Goal: Task Accomplishment & Management: Use online tool/utility

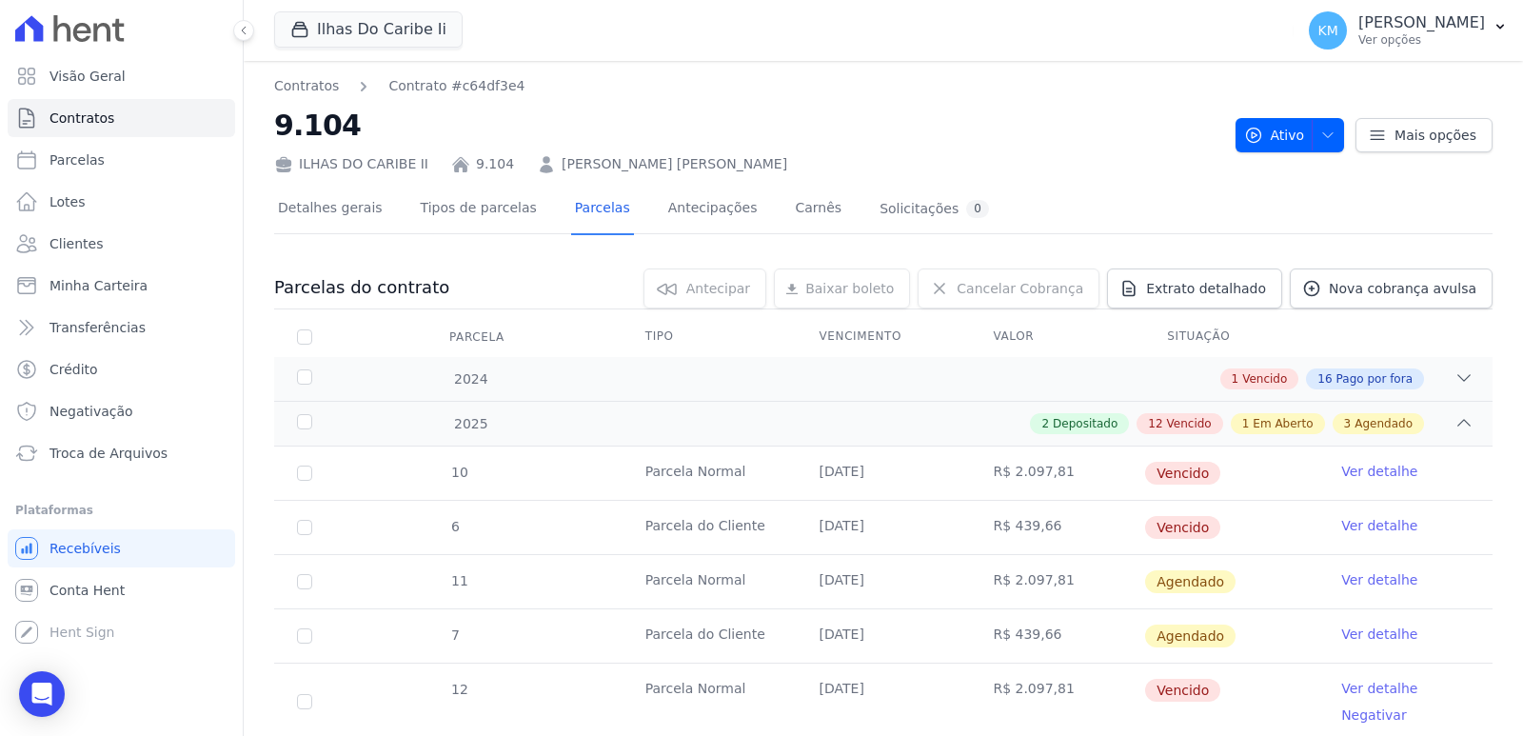
scroll to position [350, 0]
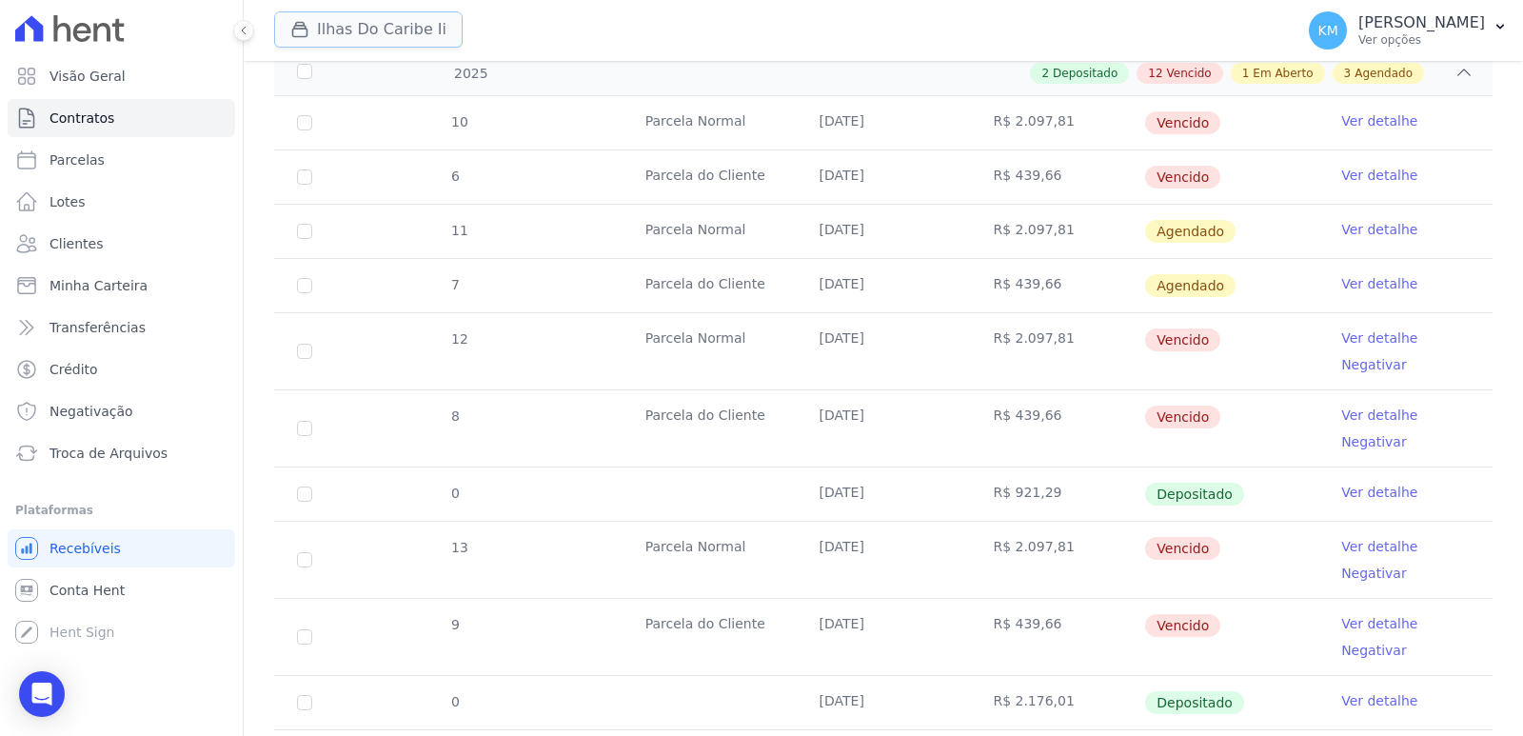
click at [375, 30] on button "Ilhas Do Caribe Ii" at bounding box center [368, 29] width 188 height 36
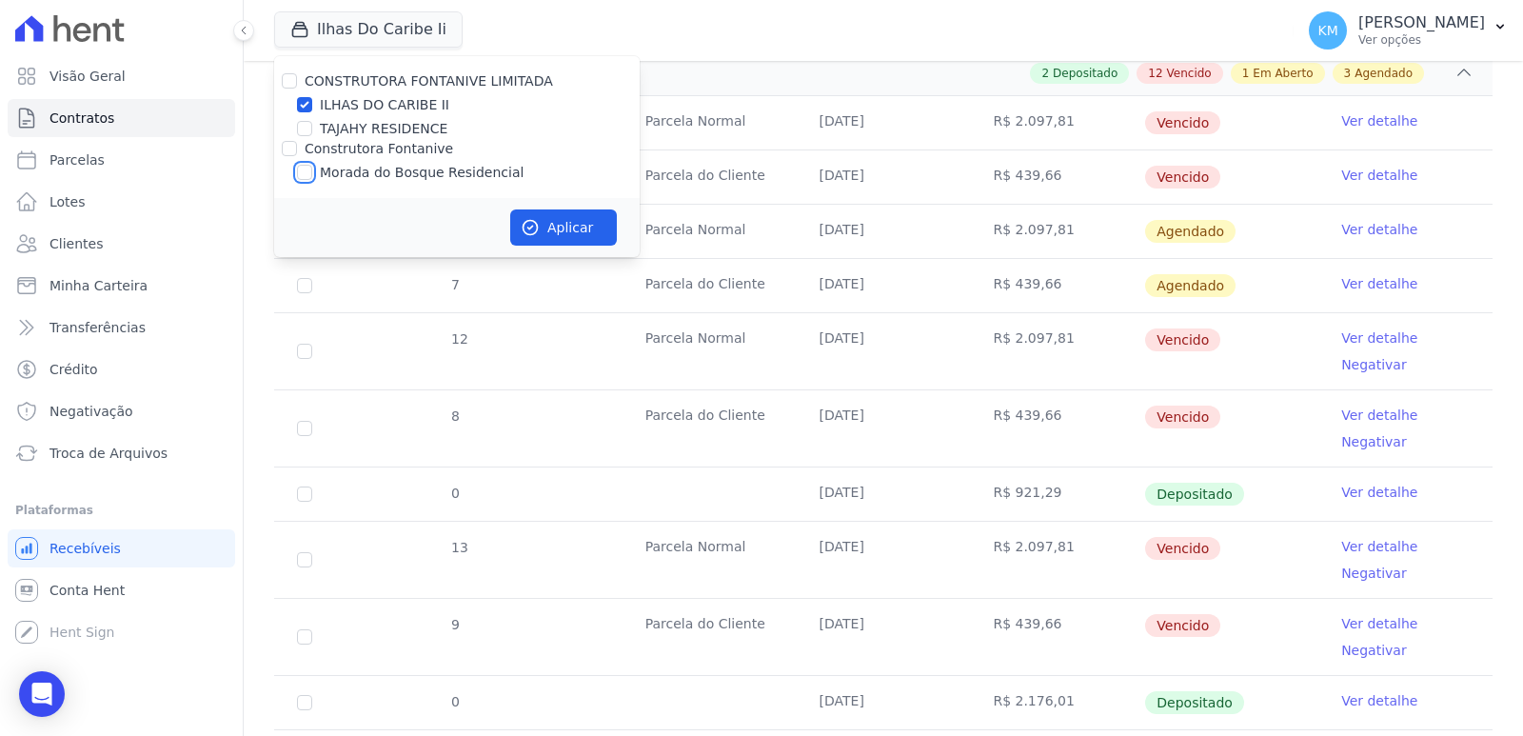
click at [306, 166] on input "Morada do Bosque Residencial" at bounding box center [304, 172] width 15 height 15
checkbox input "true"
click at [303, 103] on input "ILHAS DO CARIBE II" at bounding box center [304, 104] width 15 height 15
checkbox input "false"
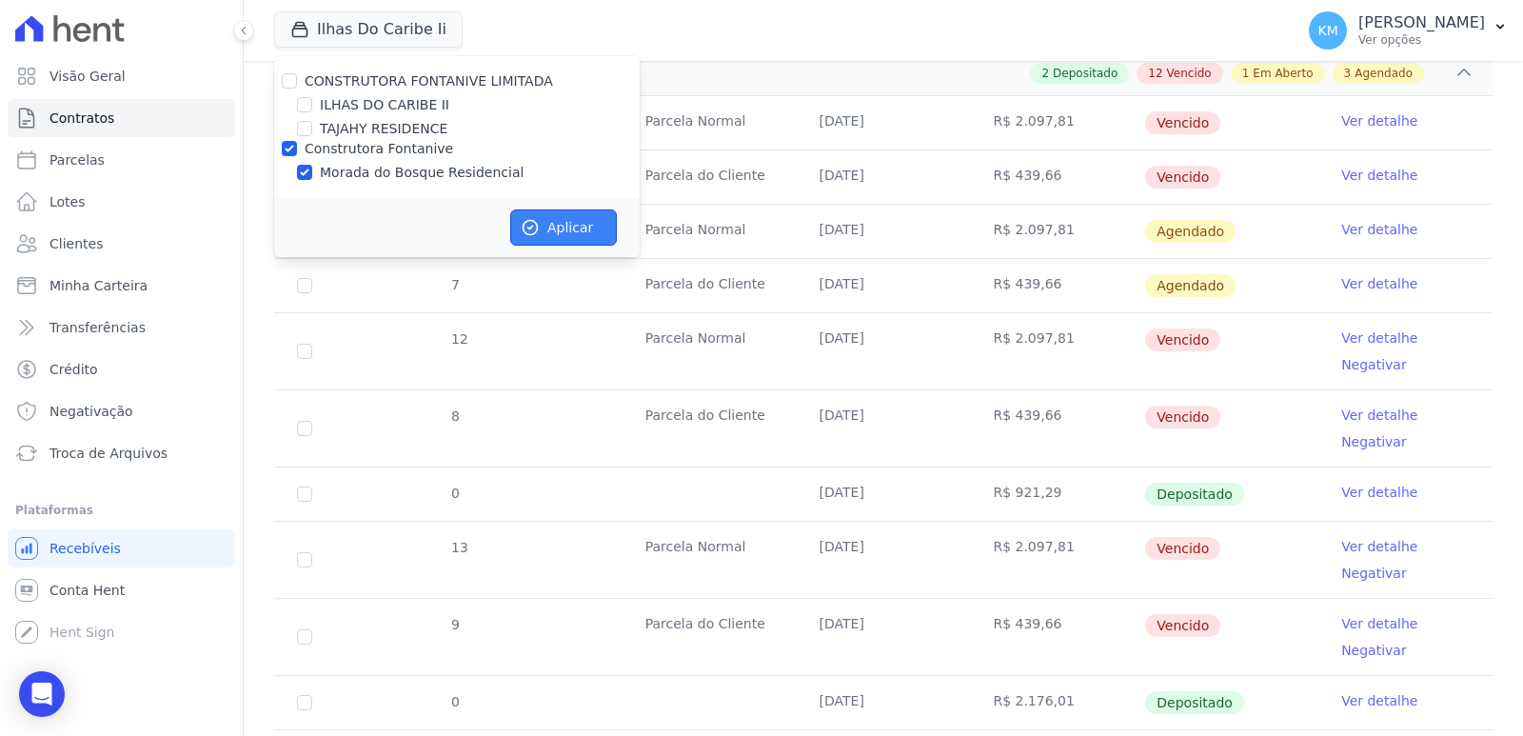
click at [551, 233] on button "Aplicar" at bounding box center [563, 227] width 107 height 36
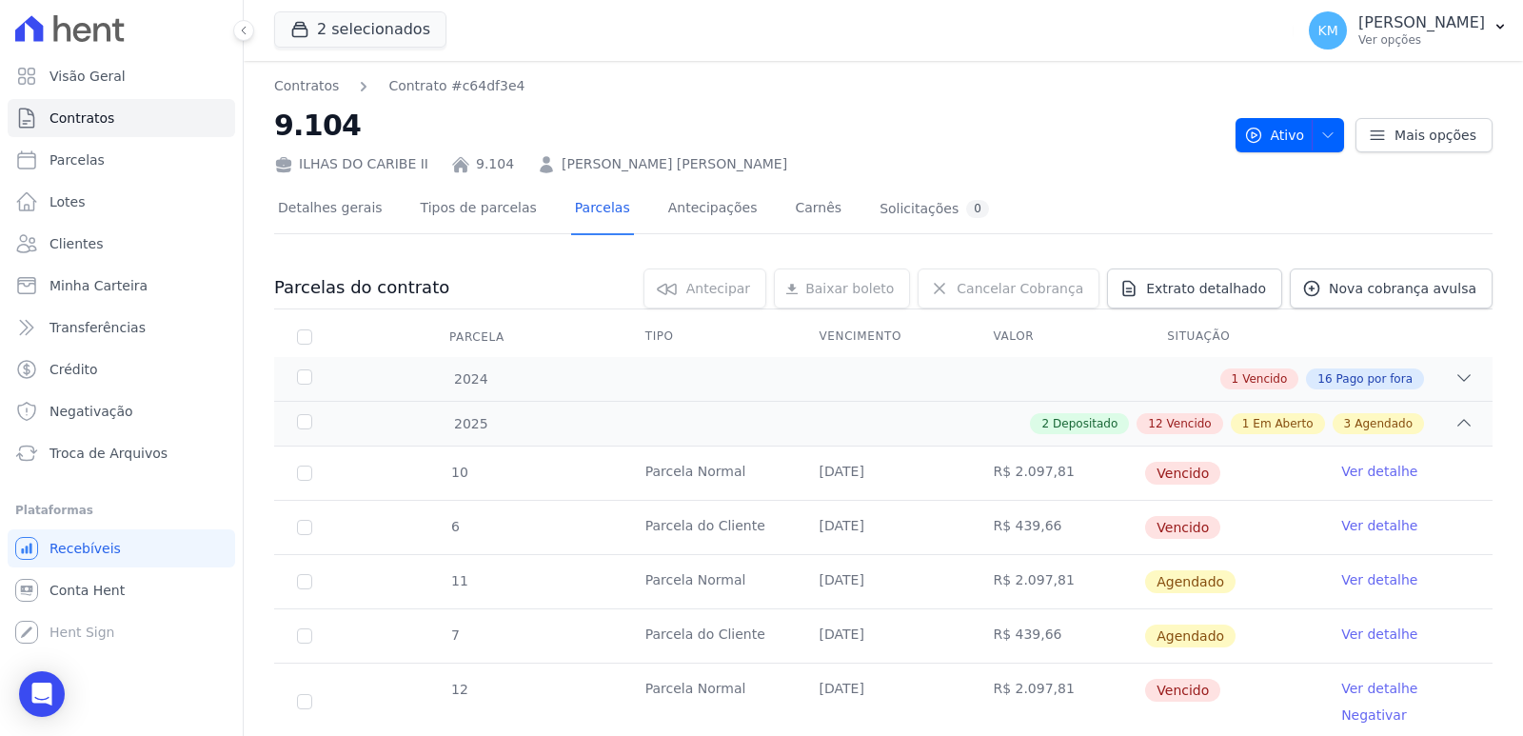
click at [261, 20] on div "2 selecionados CONSTRUTORA FONTANIVE LIMITADA [GEOGRAPHIC_DATA] [GEOGRAPHIC_DAT…" at bounding box center [883, 30] width 1279 height 61
click at [287, 21] on button "2 selecionados" at bounding box center [360, 29] width 172 height 36
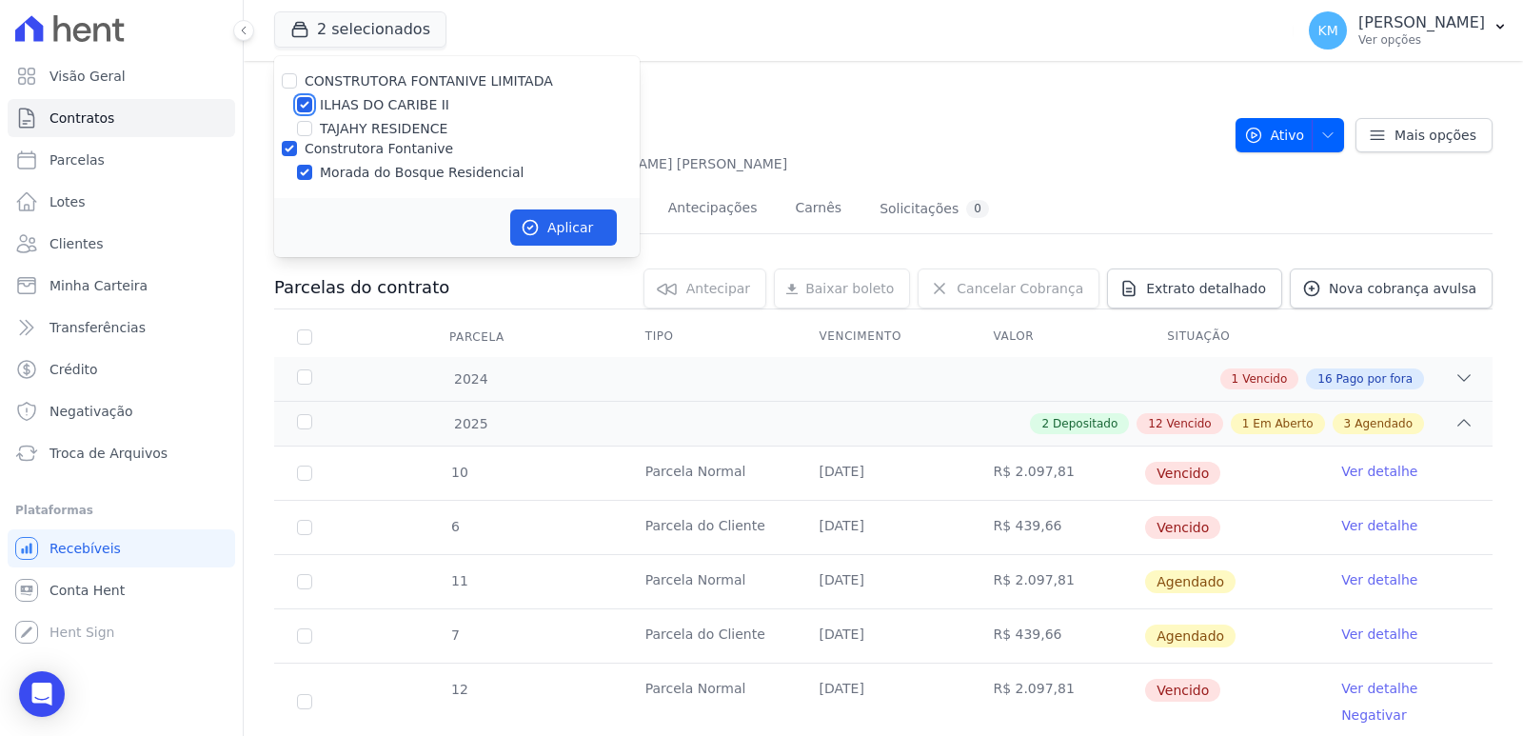
click at [310, 97] on input "ILHAS DO CARIBE II" at bounding box center [304, 104] width 15 height 15
checkbox input "false"
drag, startPoint x: 505, startPoint y: 216, endPoint x: 531, endPoint y: 227, distance: 28.1
click at [524, 226] on div "Aplicar" at bounding box center [457, 227] width 366 height 59
click at [532, 228] on icon "button" at bounding box center [530, 227] width 19 height 19
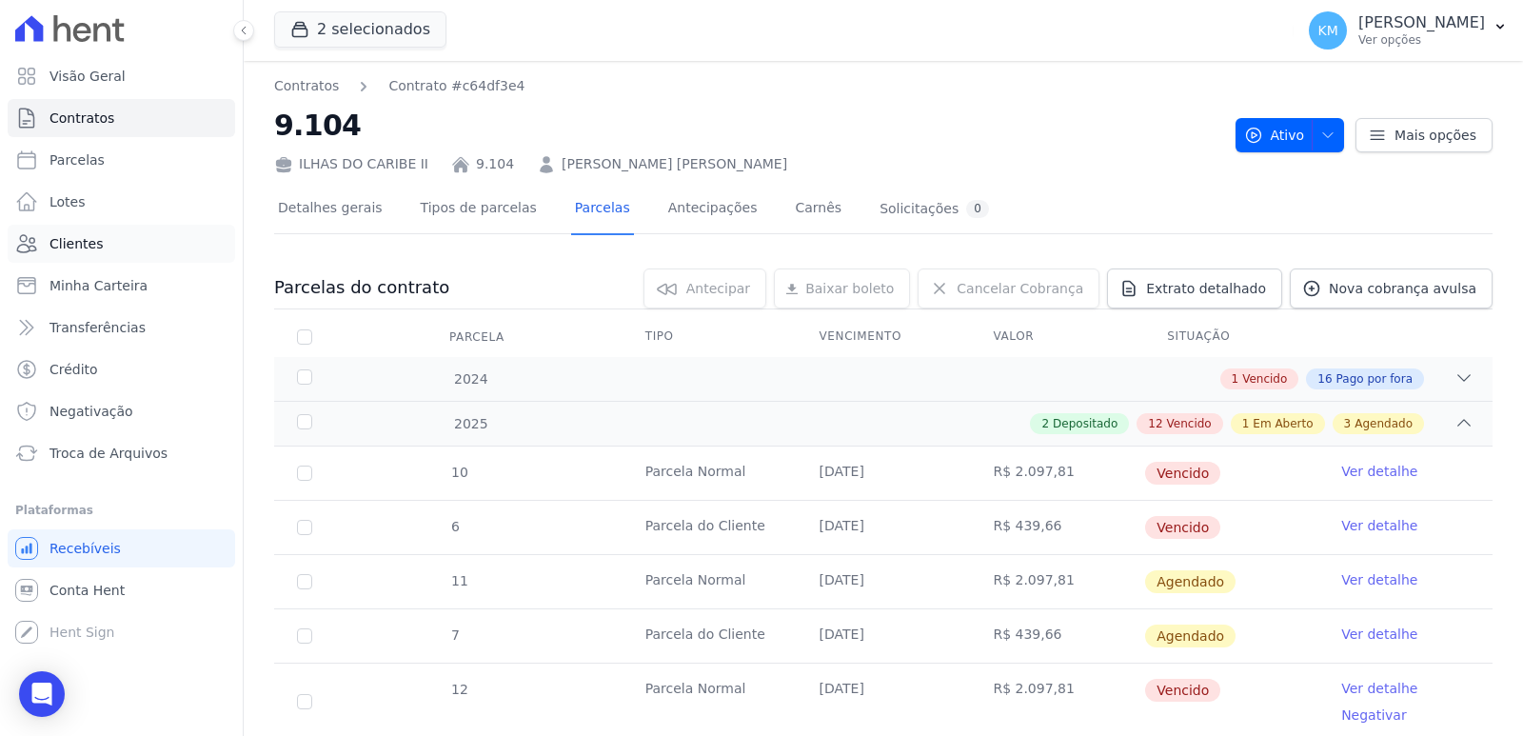
click at [105, 252] on link "Clientes" at bounding box center [121, 244] width 227 height 38
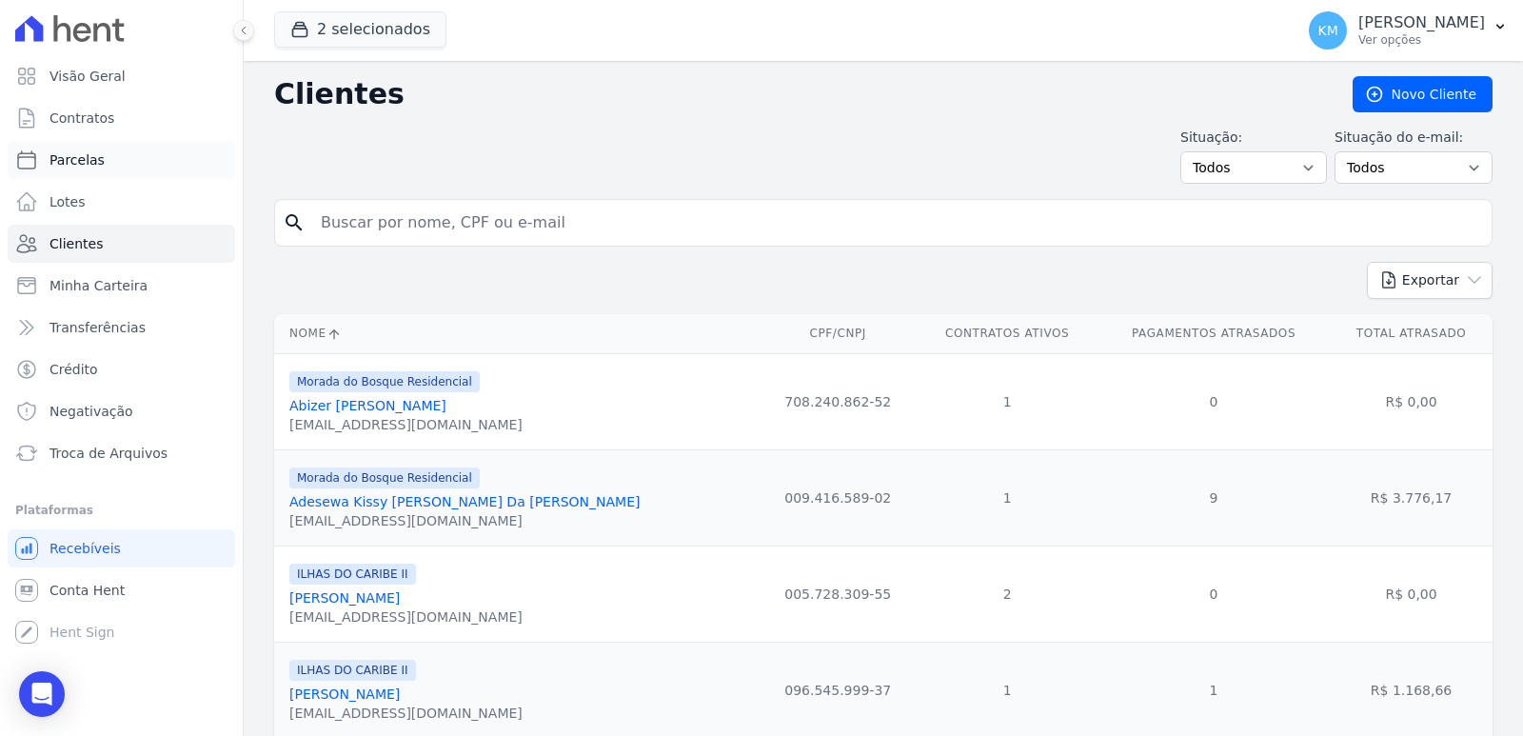
click at [108, 168] on link "Parcelas" at bounding box center [121, 160] width 227 height 38
click at [476, 214] on input "search" at bounding box center [896, 223] width 1175 height 38
select select
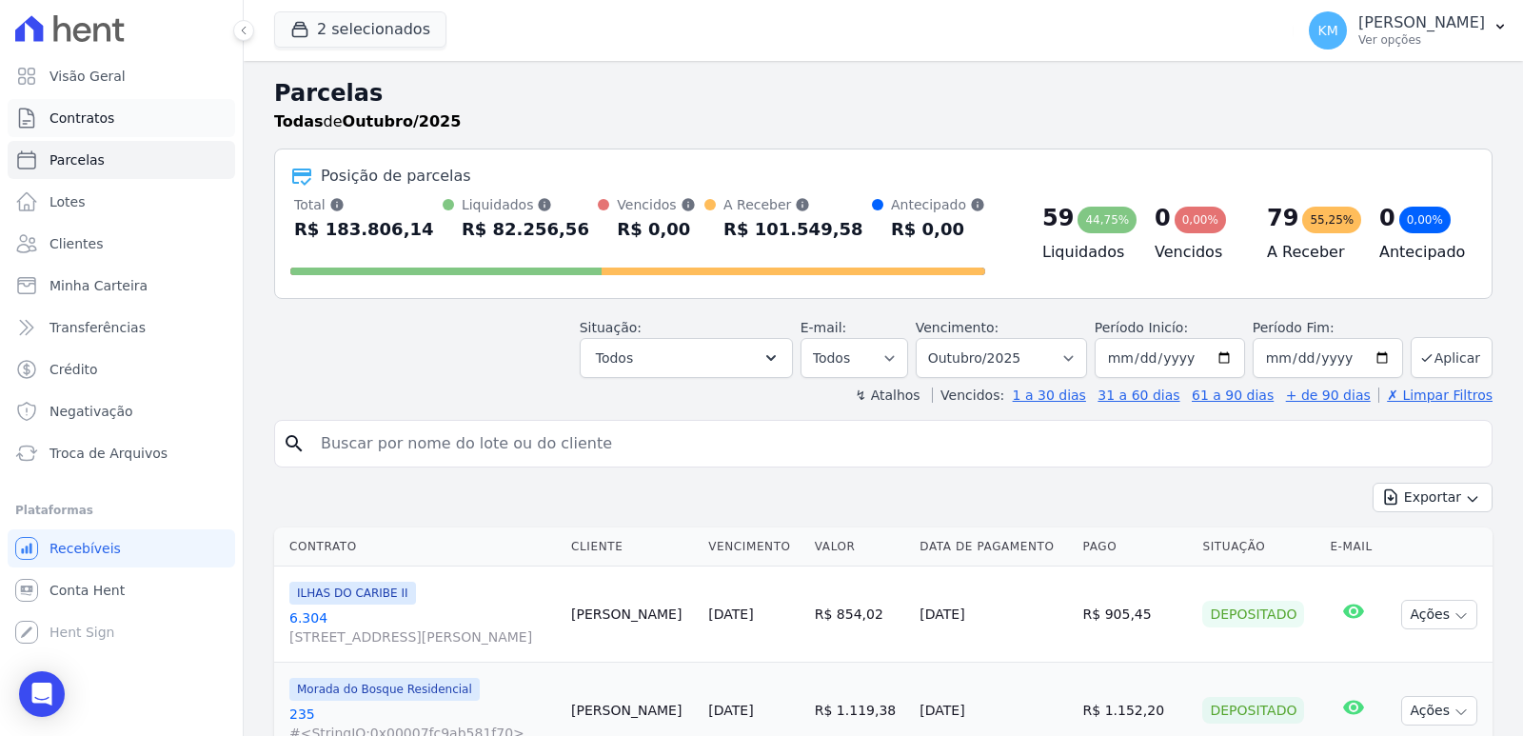
click at [115, 110] on link "Contratos" at bounding box center [121, 118] width 227 height 38
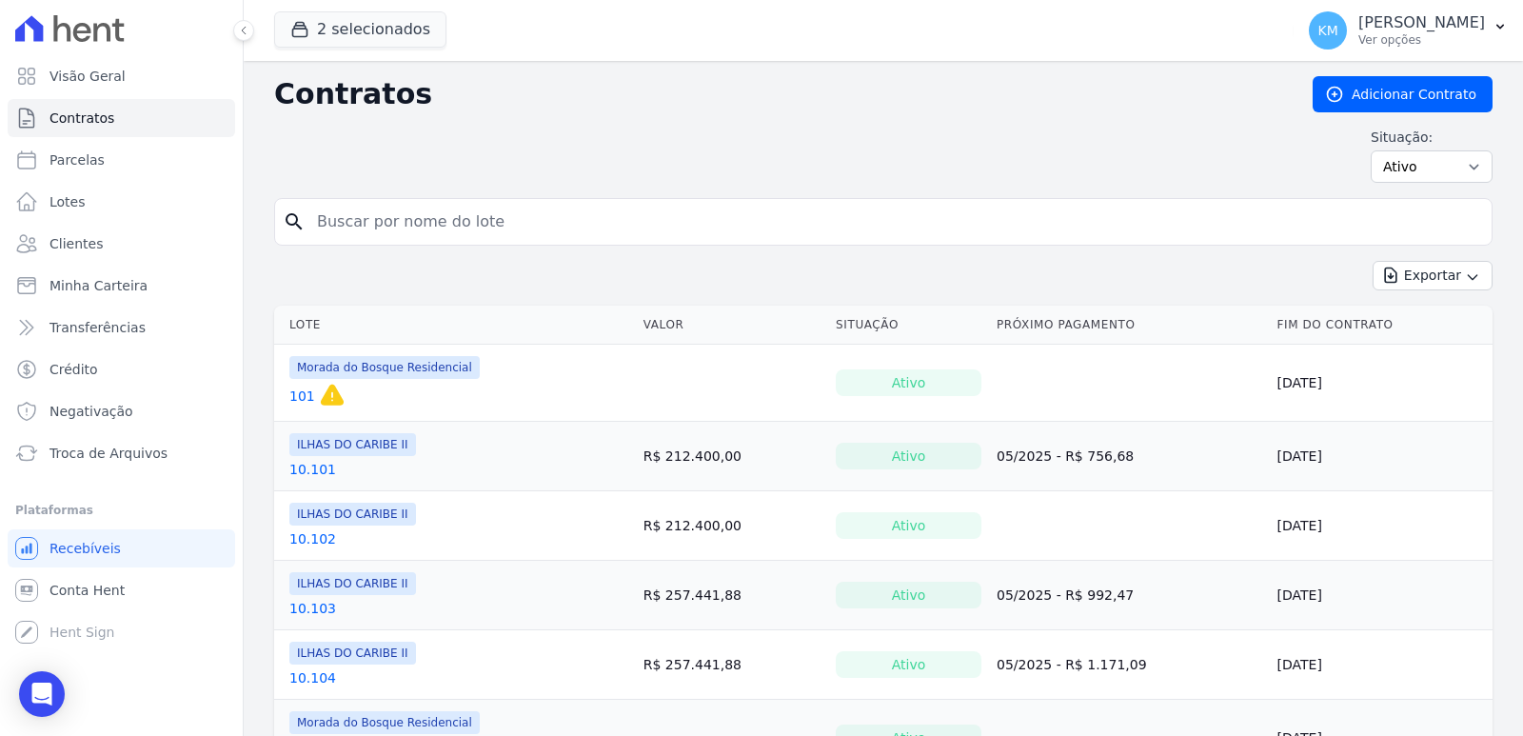
click at [350, 220] on input "search" at bounding box center [895, 222] width 1178 height 38
type input "38"
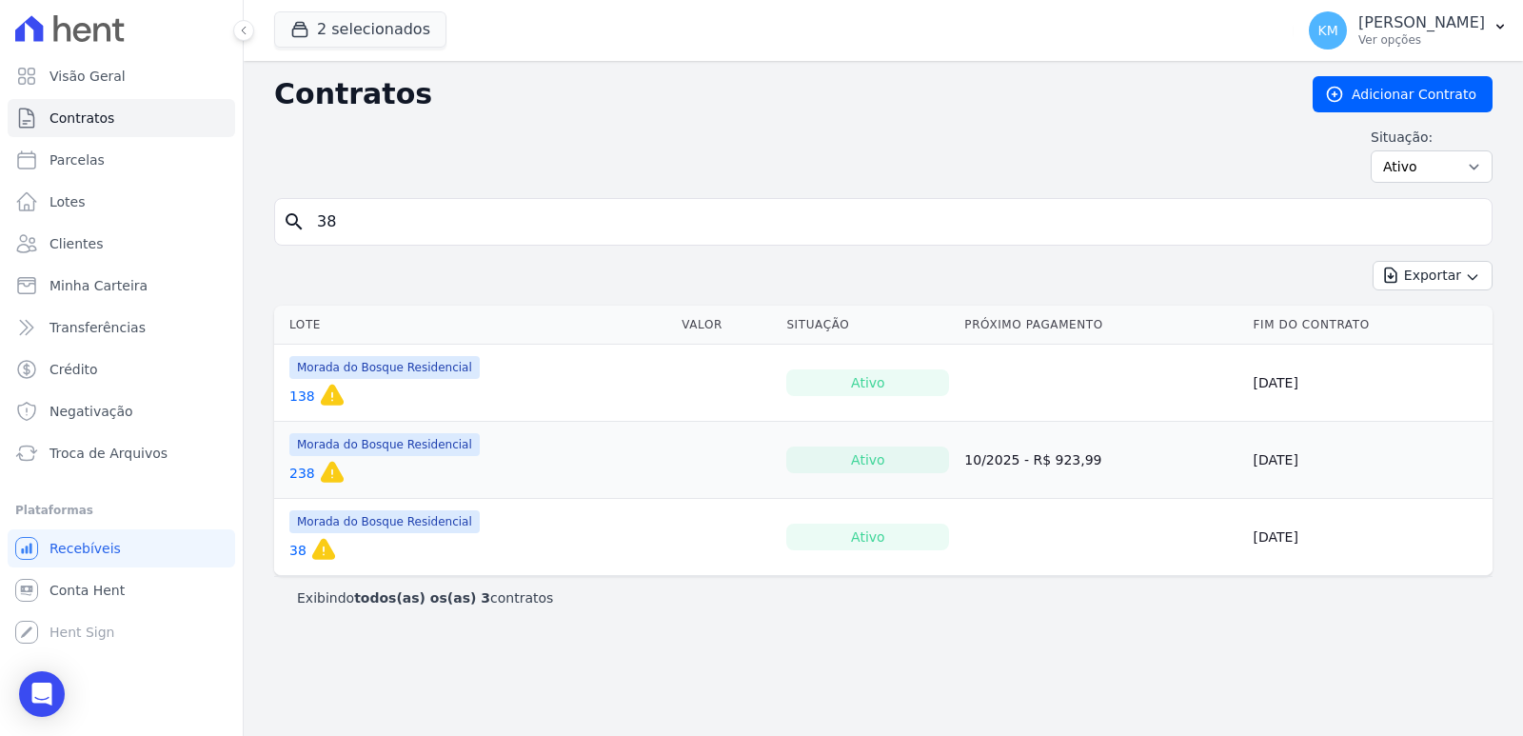
click at [296, 546] on link "38" at bounding box center [297, 550] width 17 height 19
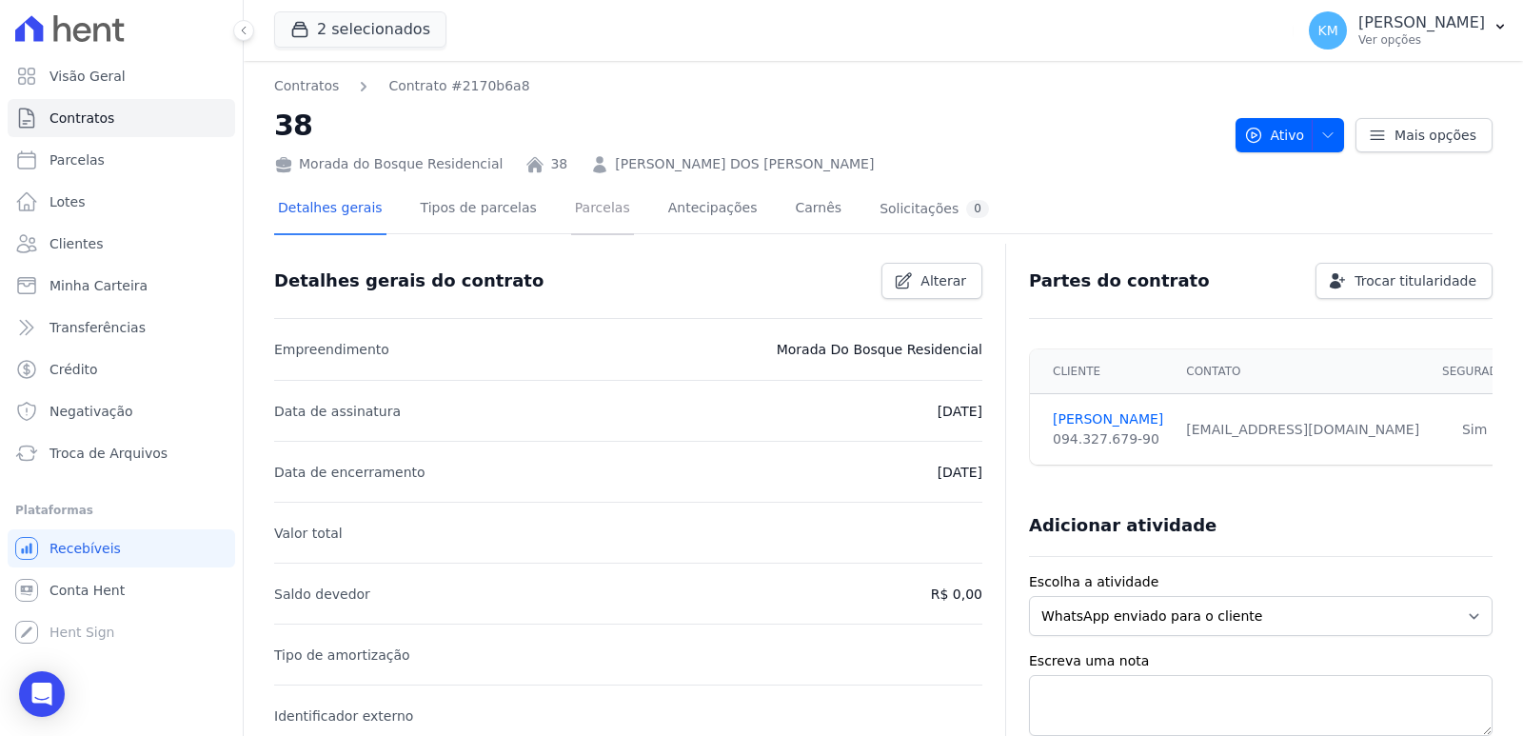
click at [571, 206] on link "Parcelas" at bounding box center [602, 210] width 63 height 50
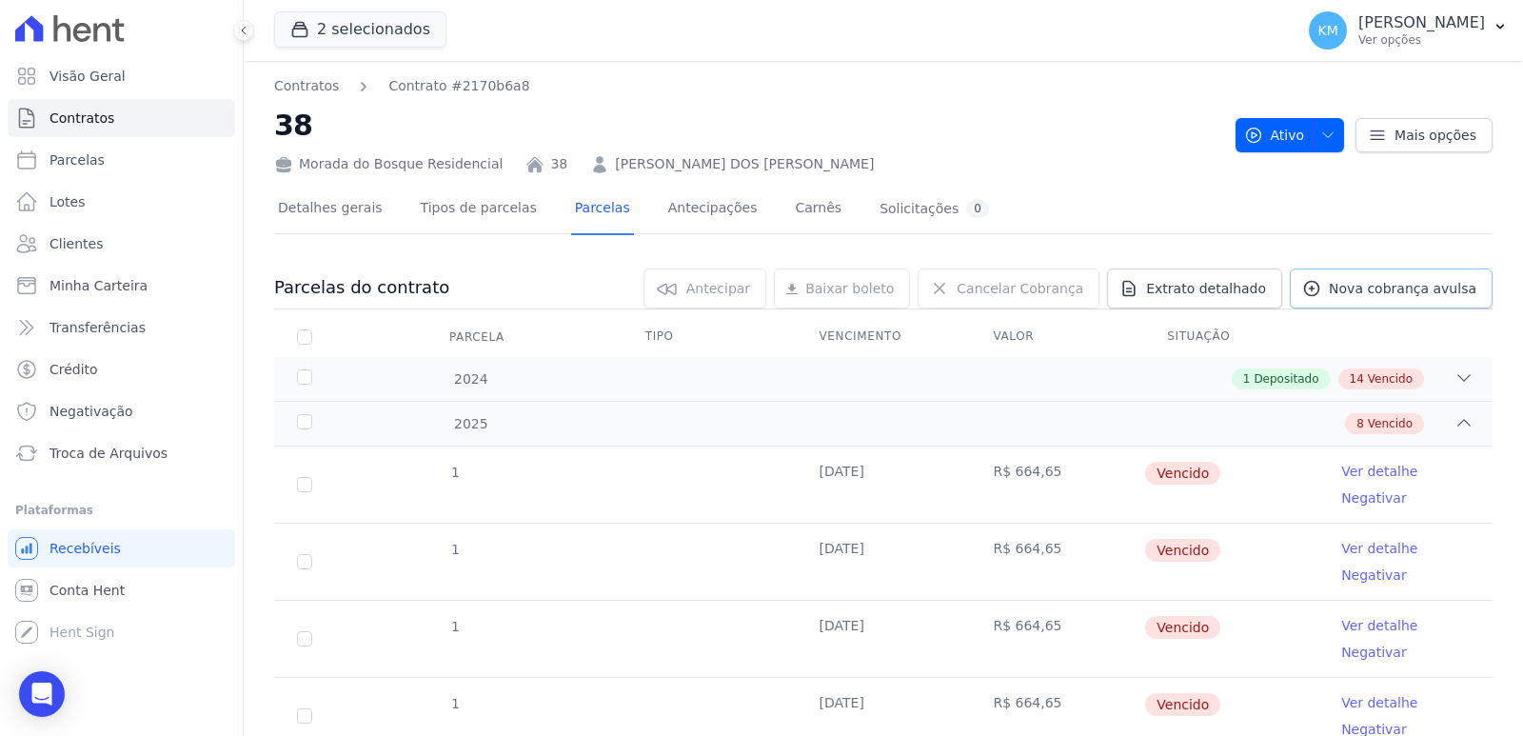
click at [1365, 292] on span "Nova cobrança avulsa" at bounding box center [1403, 288] width 148 height 19
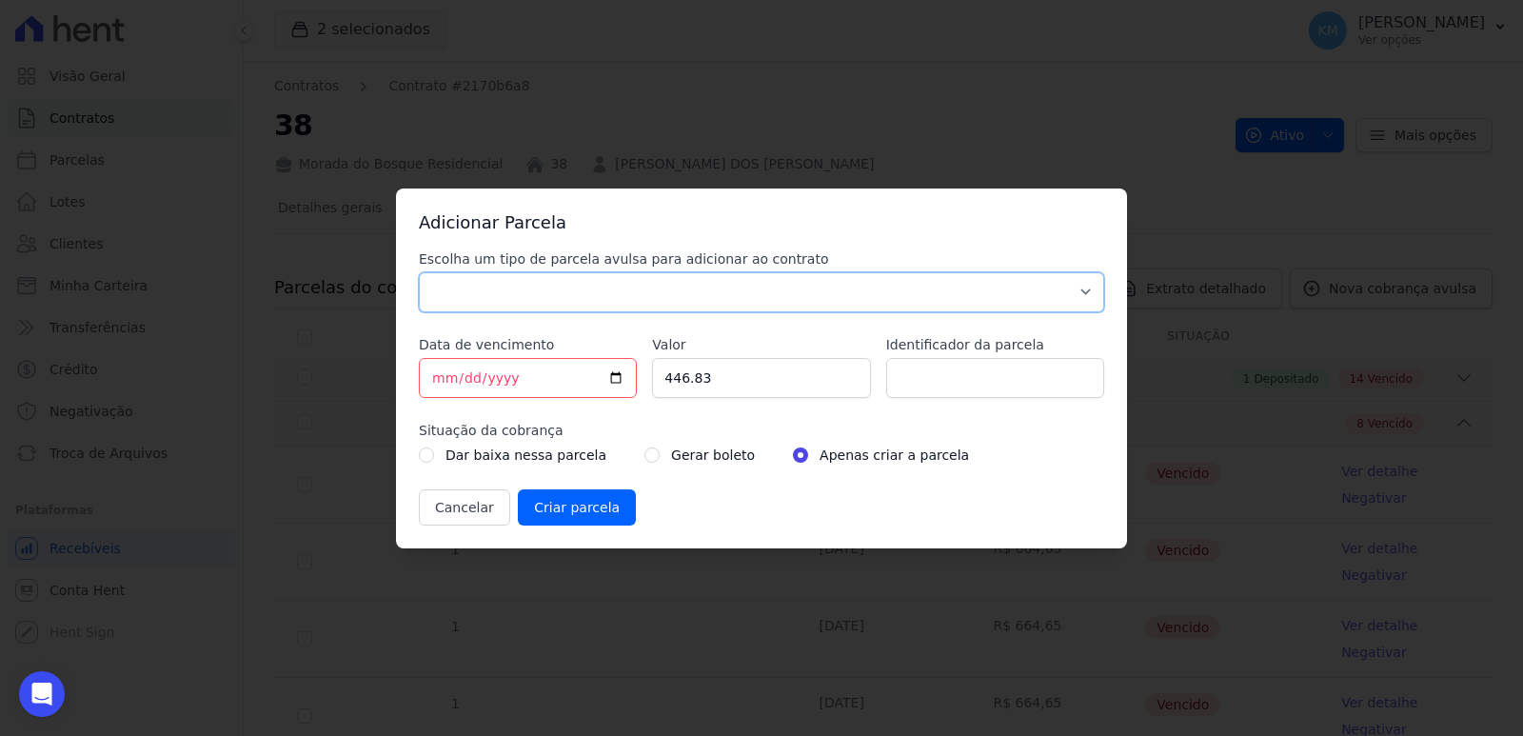
drag, startPoint x: 685, startPoint y: 290, endPoint x: 674, endPoint y: 296, distance: 12.8
click at [685, 289] on select "Parcela Normal Sinal Caução Intercalada Chaves Pré Chaves Pós Chaves Taxas Quit…" at bounding box center [761, 292] width 685 height 40
click at [419, 272] on select "Parcela Normal Sinal Caução Intercalada Chaves Pré Chaves Pós Chaves Taxas Quit…" at bounding box center [761, 292] width 685 height 40
drag, startPoint x: 500, startPoint y: 298, endPoint x: 491, endPoint y: 310, distance: 15.1
click at [498, 300] on select "Parcela Normal Sinal Caução Intercalada Chaves Pré Chaves Pós Chaves Taxas Quit…" at bounding box center [761, 292] width 685 height 40
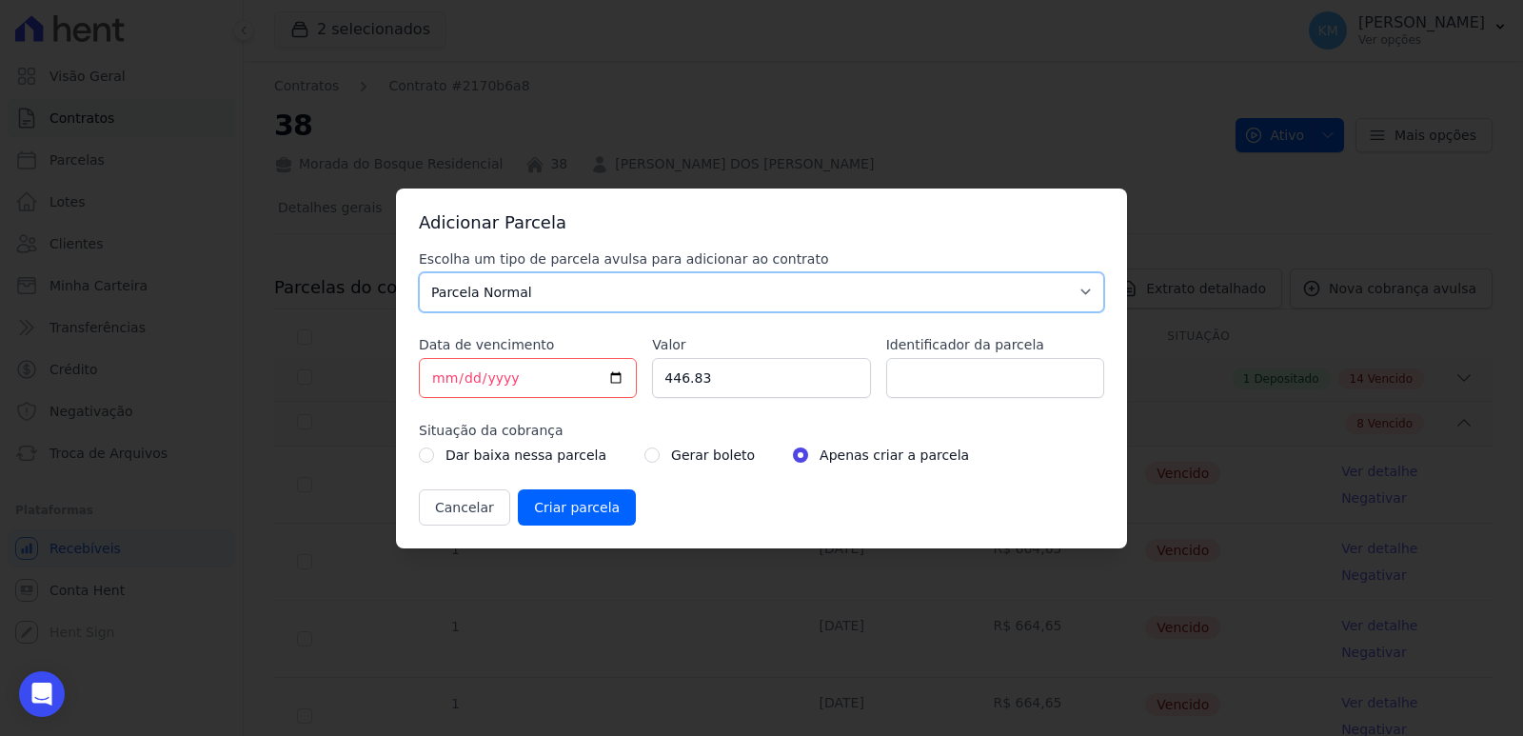
select select "discharge"
click at [419, 272] on select "Parcela Normal Sinal Caução Intercalada Chaves Pré Chaves Pós Chaves Taxas Quit…" at bounding box center [761, 292] width 685 height 40
click at [444, 375] on input "[DATE]" at bounding box center [528, 378] width 218 height 40
type input "[DATE]"
drag, startPoint x: 641, startPoint y: 396, endPoint x: 610, endPoint y: 405, distance: 31.9
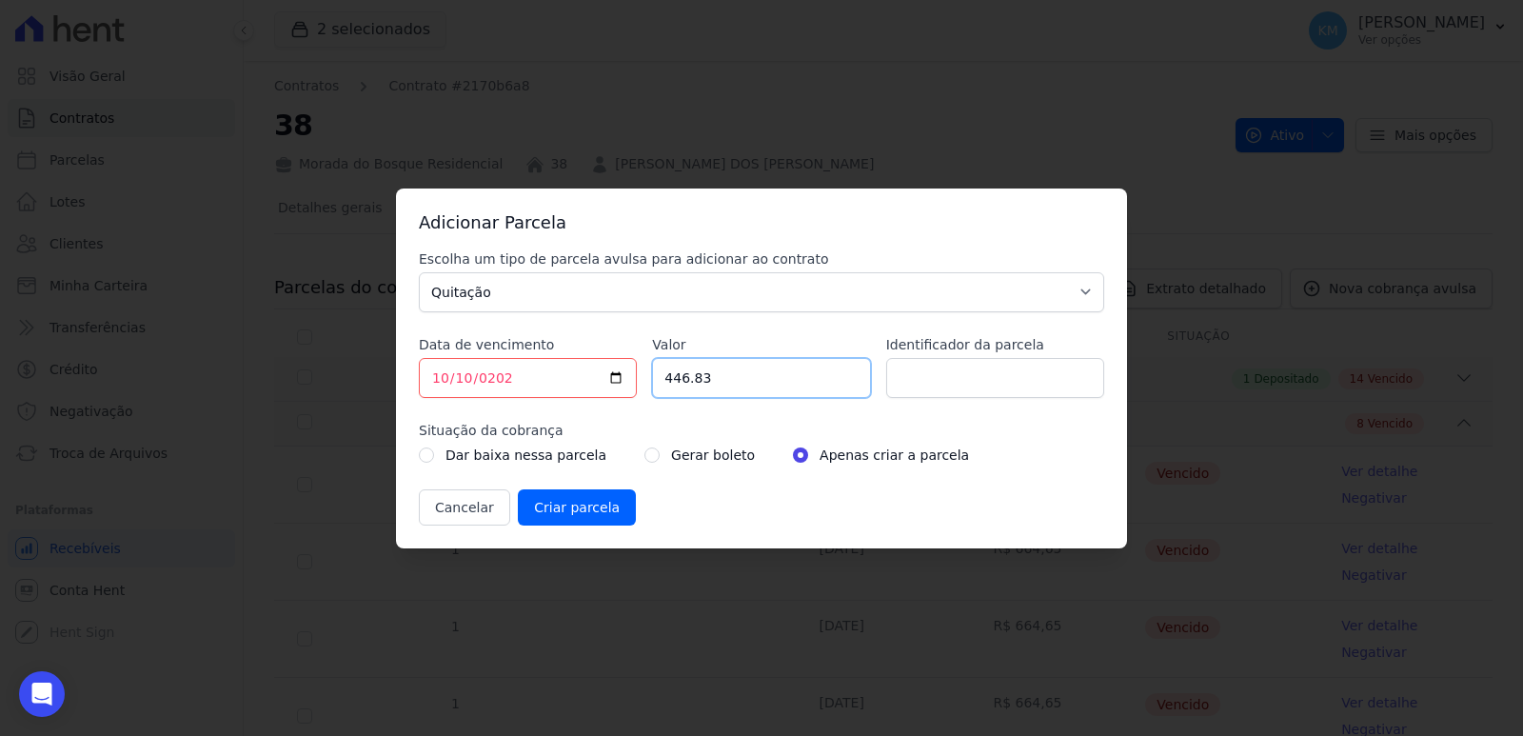
click at [610, 405] on div "Escolha um tipo de parcela avulsa para adicionar ao contrato Parcela Normal Sin…" at bounding box center [761, 387] width 685 height 276
type input "3"
type input "14000.00"
click at [943, 359] on input "Identificador da parcela" at bounding box center [995, 378] width 218 height 40
click at [1013, 382] on input "Identificador da parcela" at bounding box center [995, 378] width 218 height 40
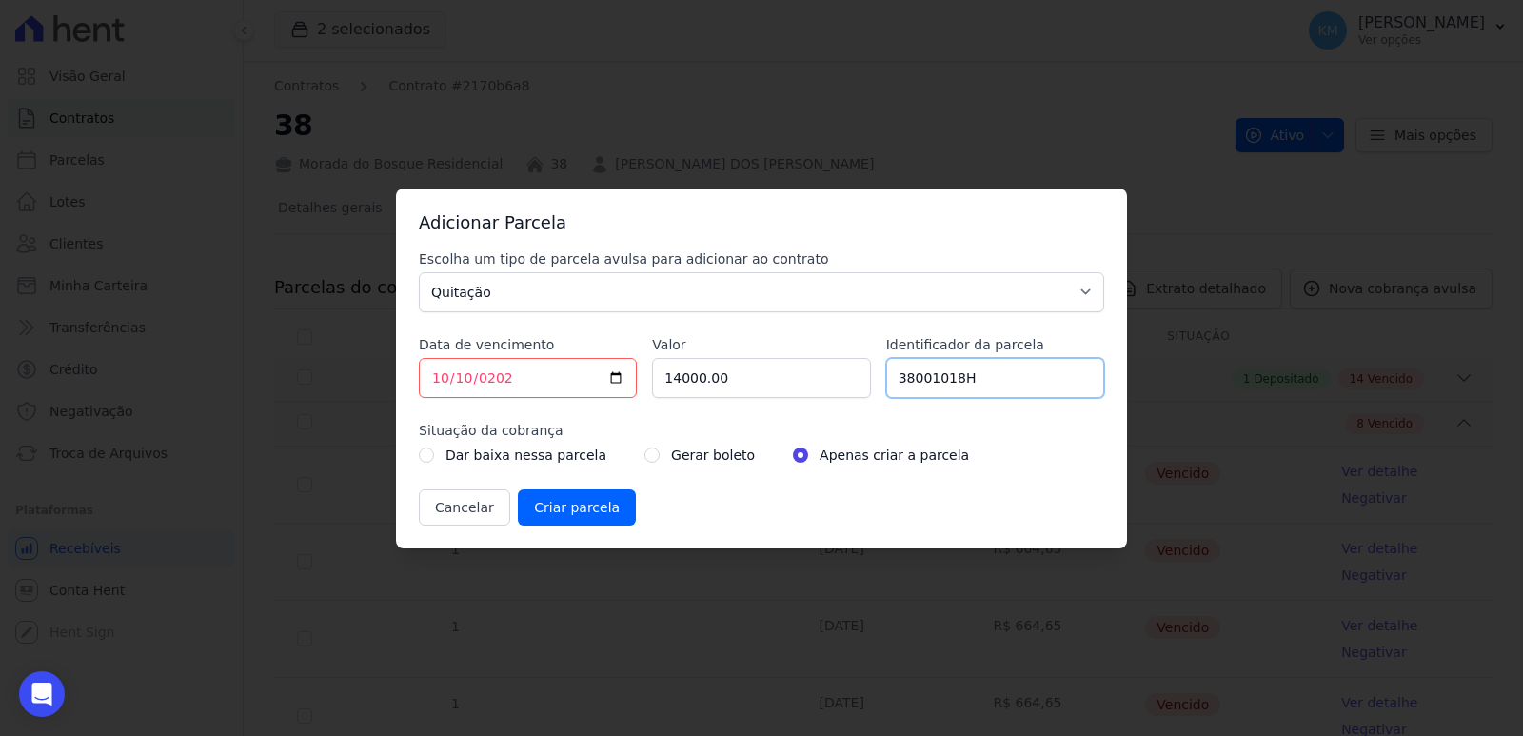
type input "38001018H"
drag, startPoint x: 638, startPoint y: 453, endPoint x: 629, endPoint y: 459, distance: 10.3
click at [644, 456] on input "radio" at bounding box center [651, 454] width 15 height 15
radio input "true"
click at [569, 530] on div "Adicionar Parcela Escolha um tipo de parcela avulsa para adicionar ao contrato …" at bounding box center [761, 368] width 731 height 360
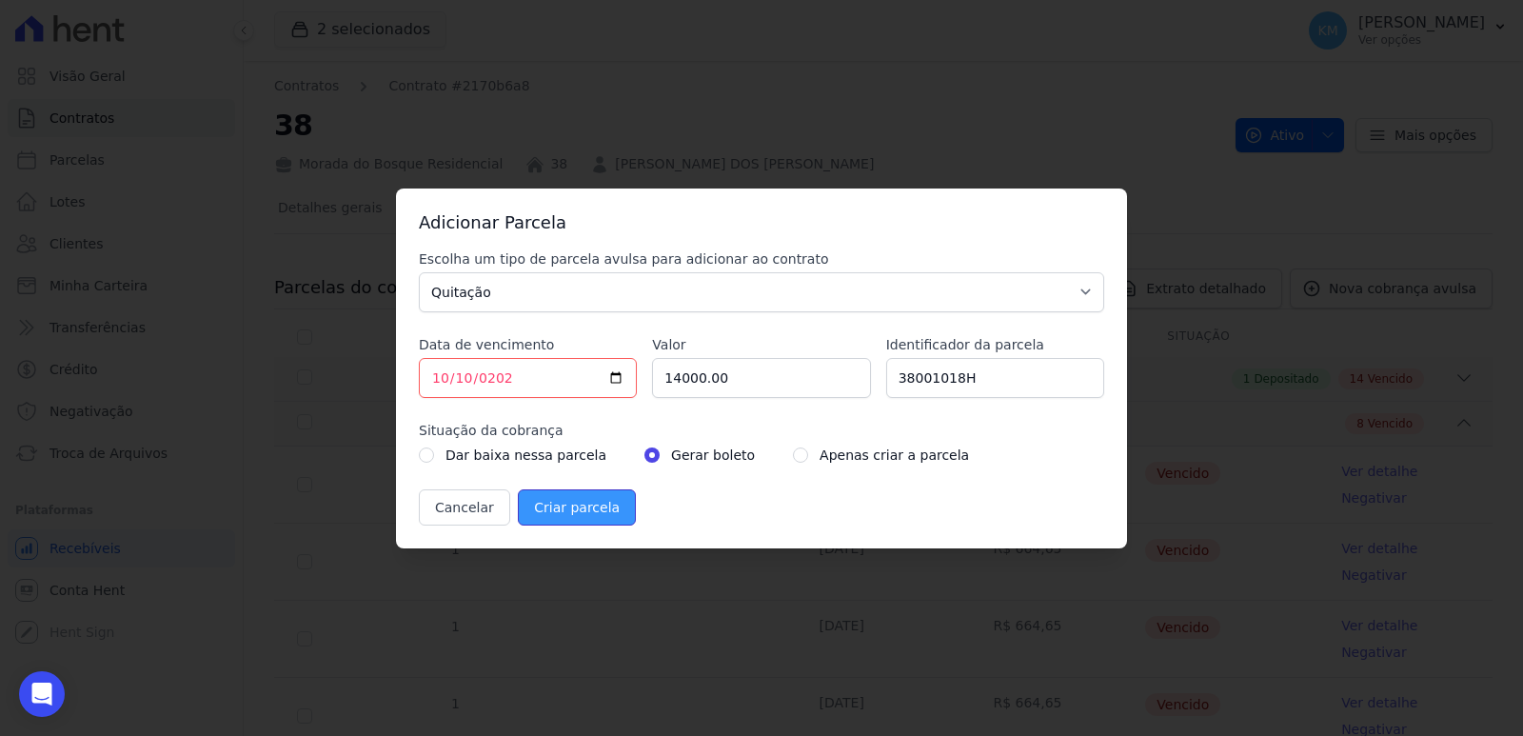
click at [564, 512] on input "Criar parcela" at bounding box center [577, 507] width 118 height 36
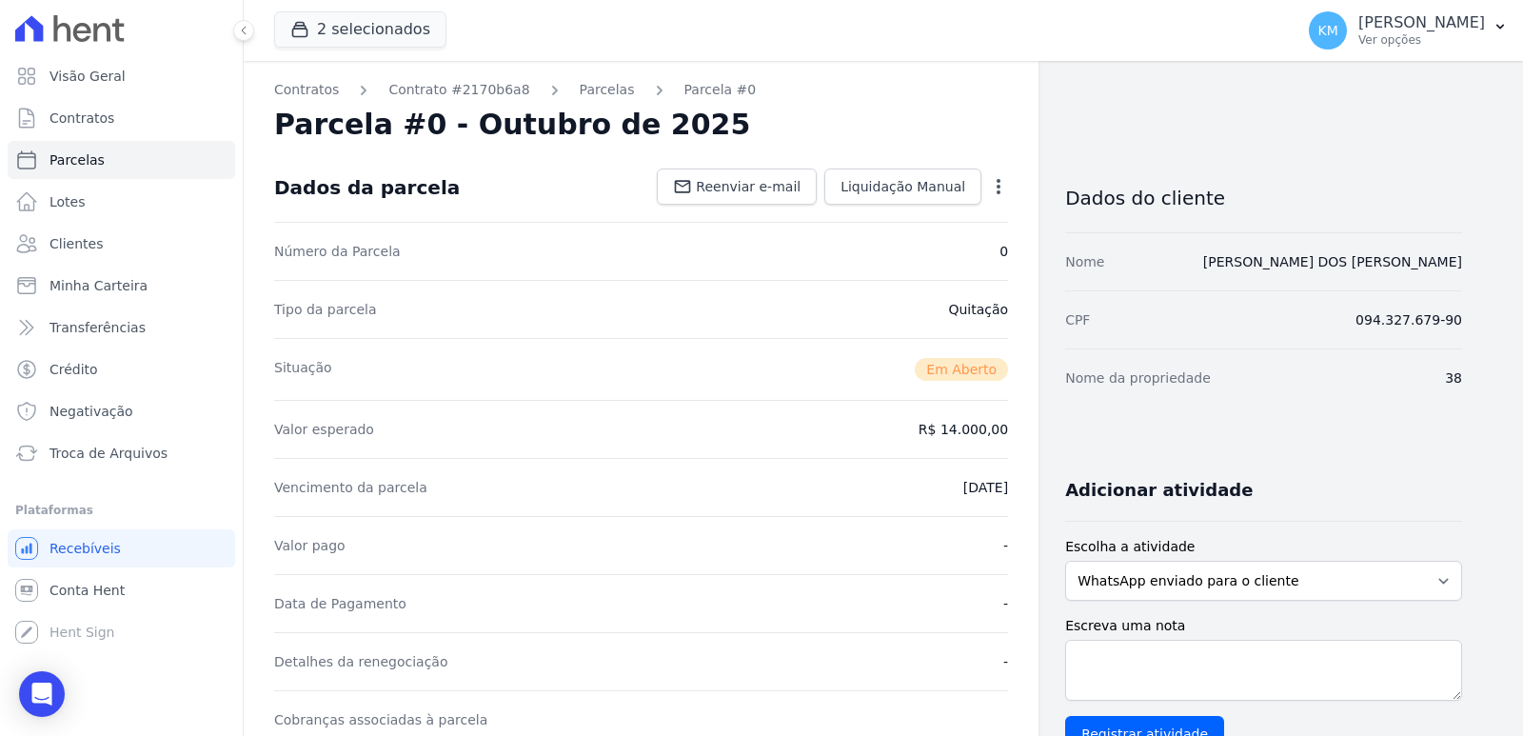
scroll to position [381, 0]
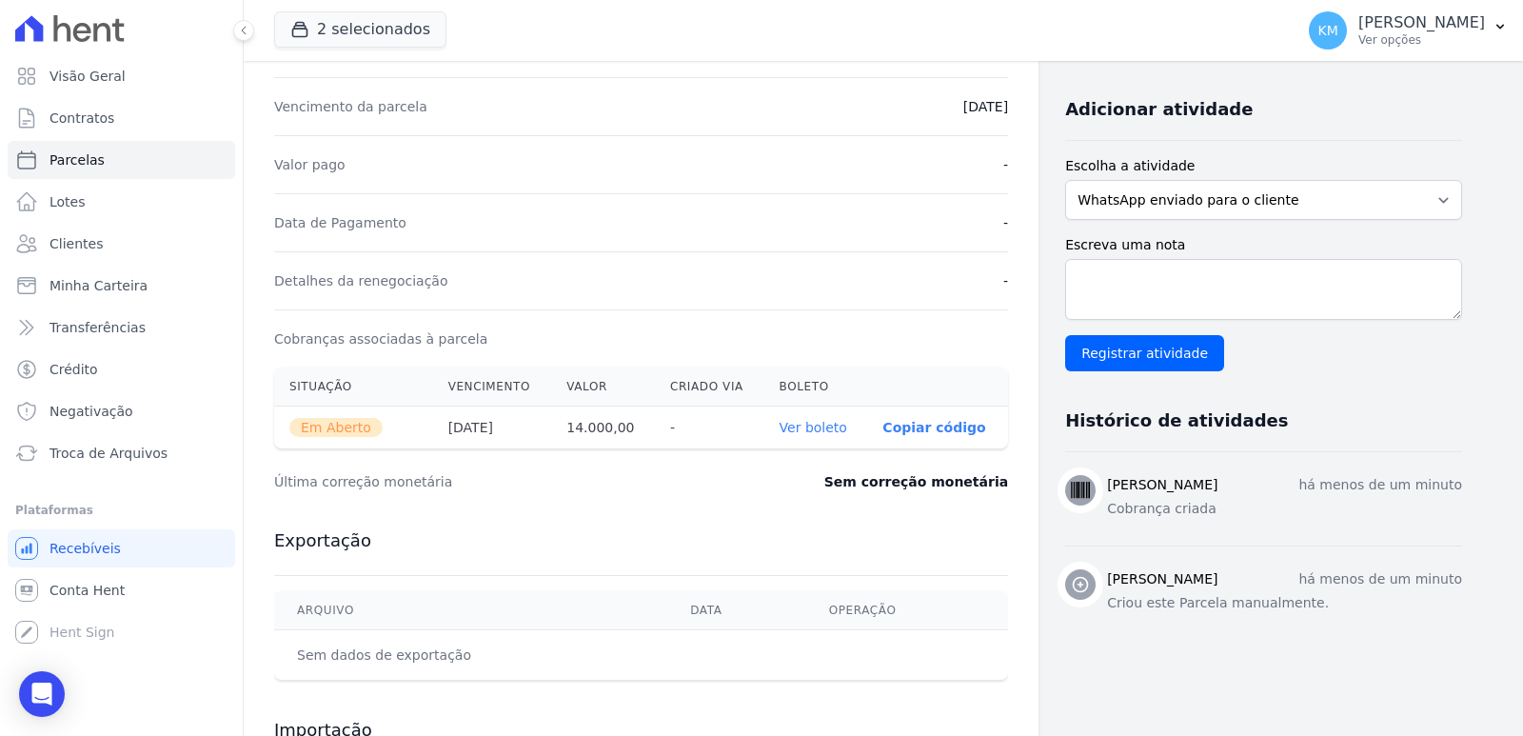
click at [802, 425] on link "Ver boleto" at bounding box center [814, 427] width 68 height 15
